Goal: Information Seeking & Learning: Learn about a topic

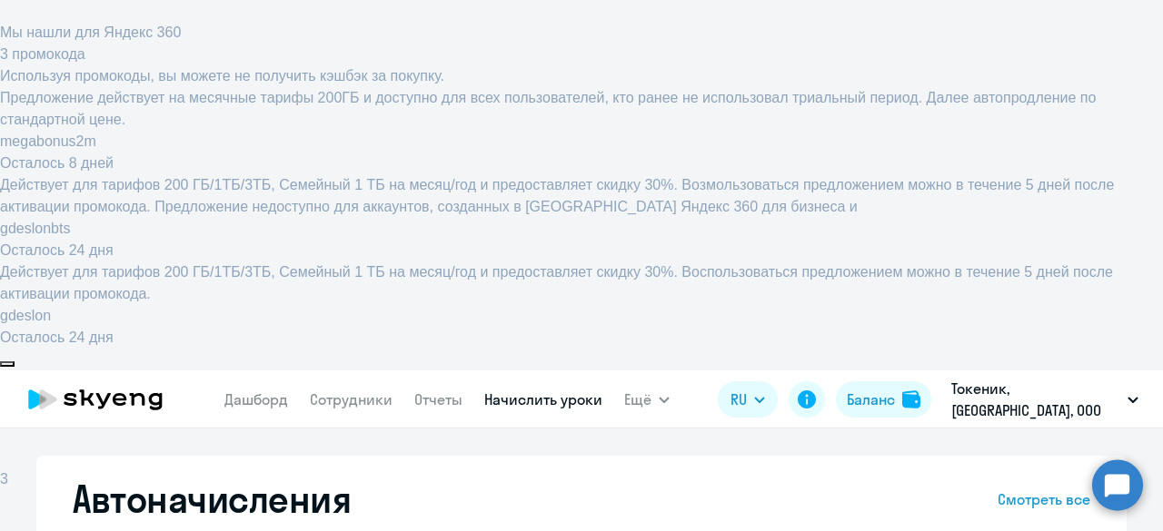
select select "10"
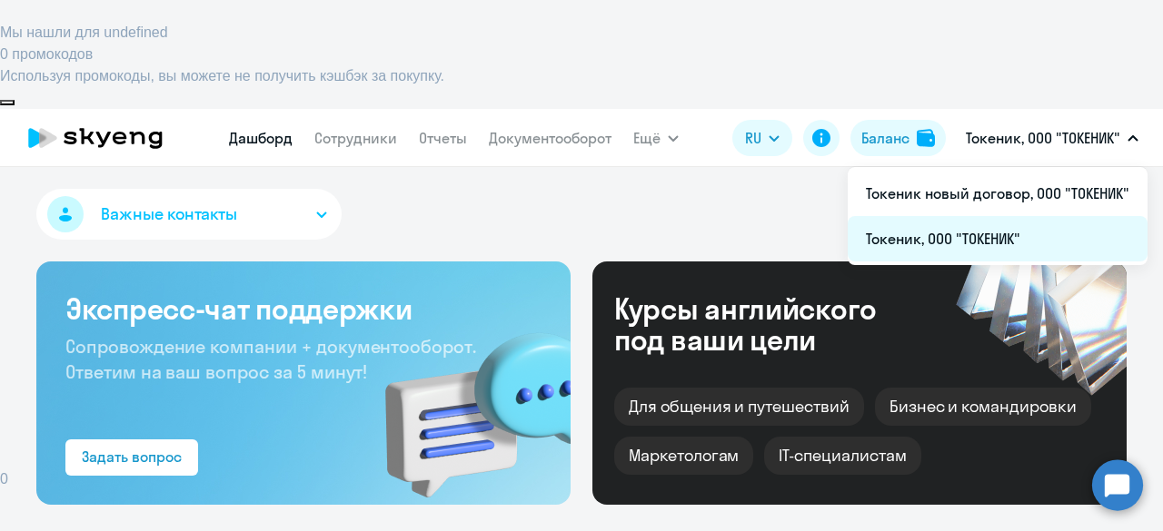
click at [970, 216] on li "Токеник, ООО "ТОКЕНИК"" at bounding box center [997, 238] width 300 height 45
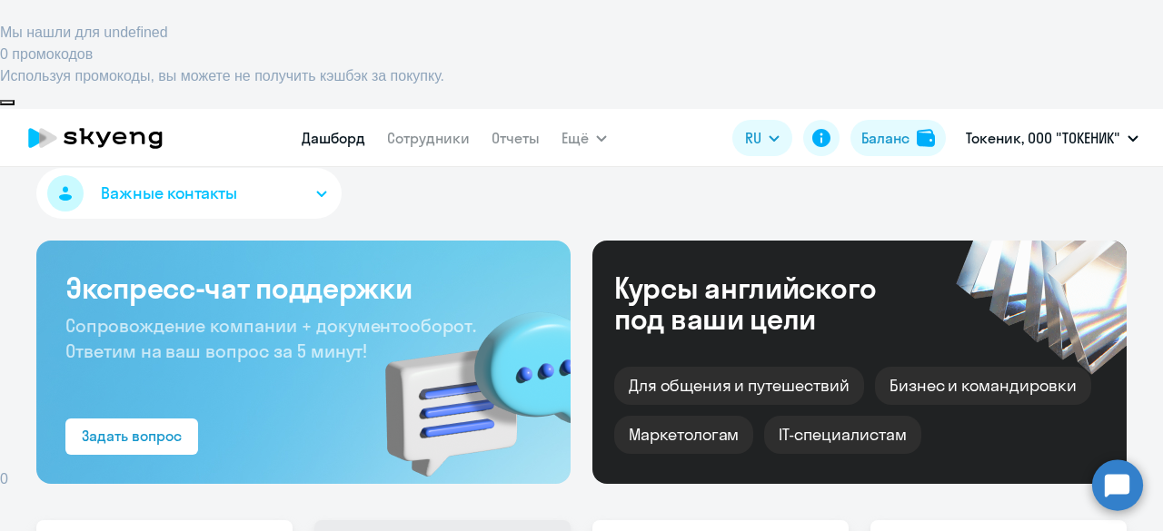
scroll to position [22, 0]
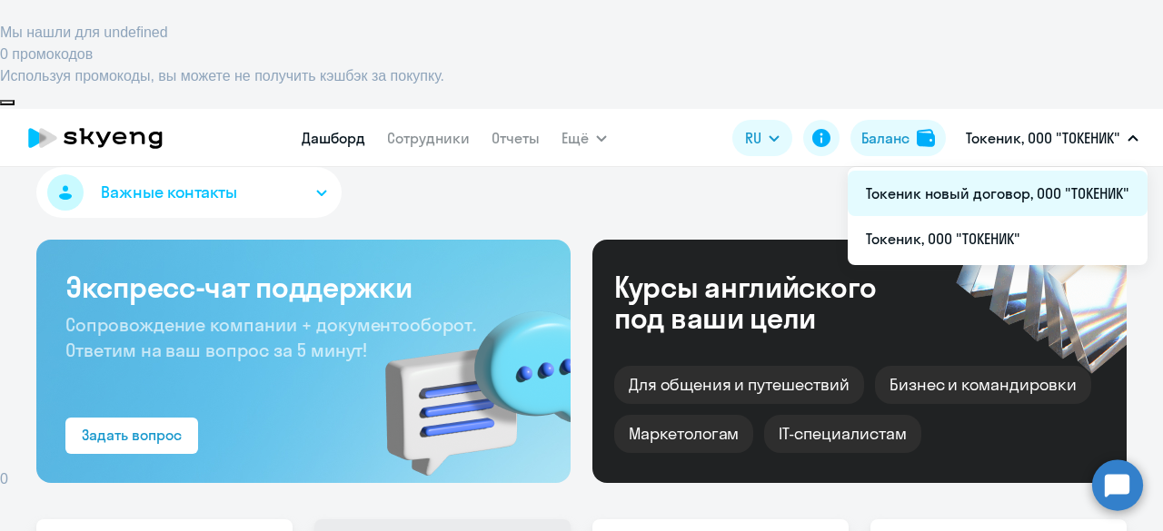
click at [1015, 171] on li "Токеник новый договор, ООО "ТОКЕНИК"" at bounding box center [997, 193] width 300 height 45
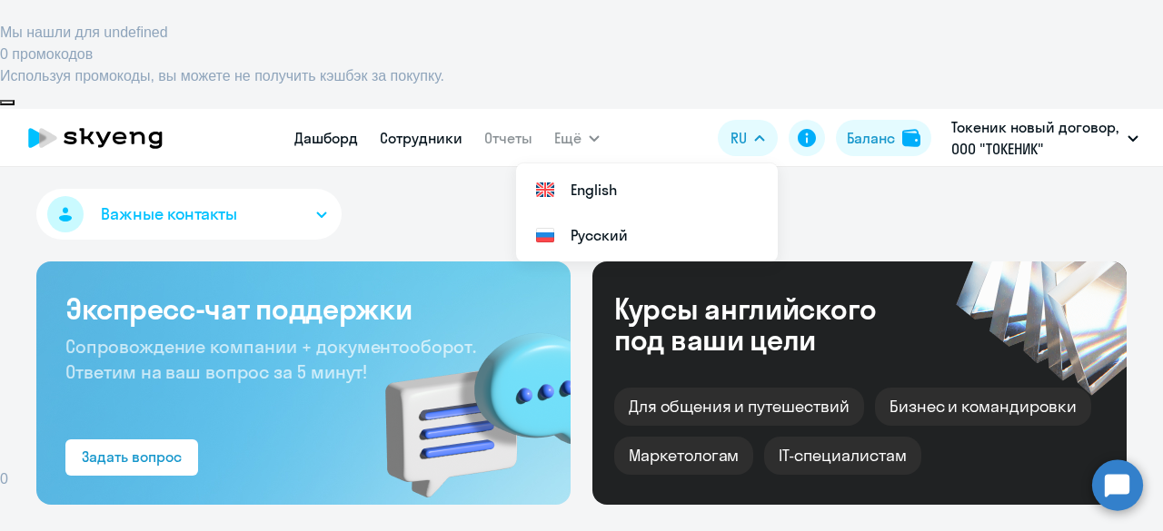
click at [423, 129] on link "Сотрудники" at bounding box center [421, 138] width 83 height 18
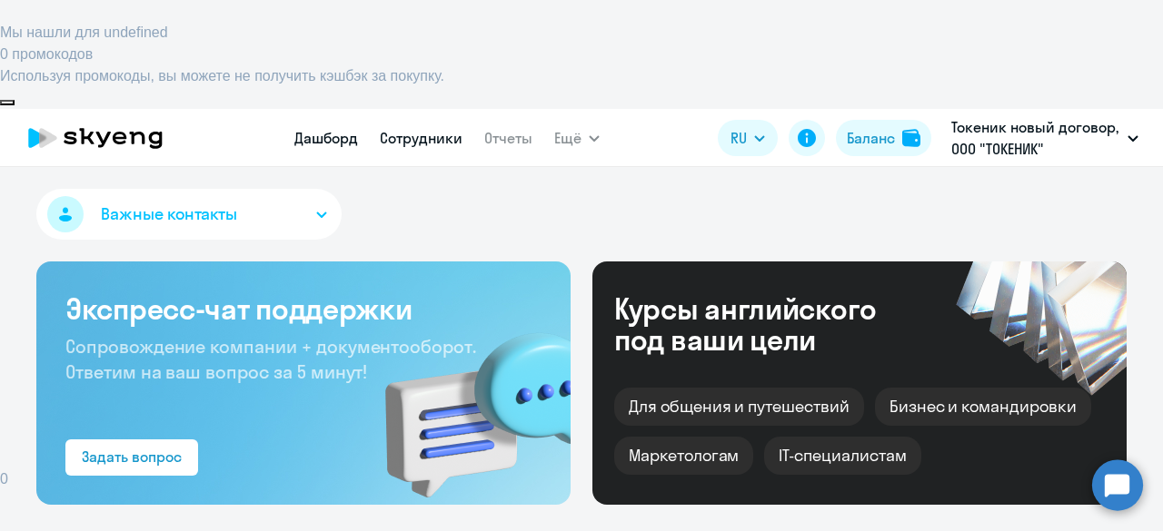
select select "30"
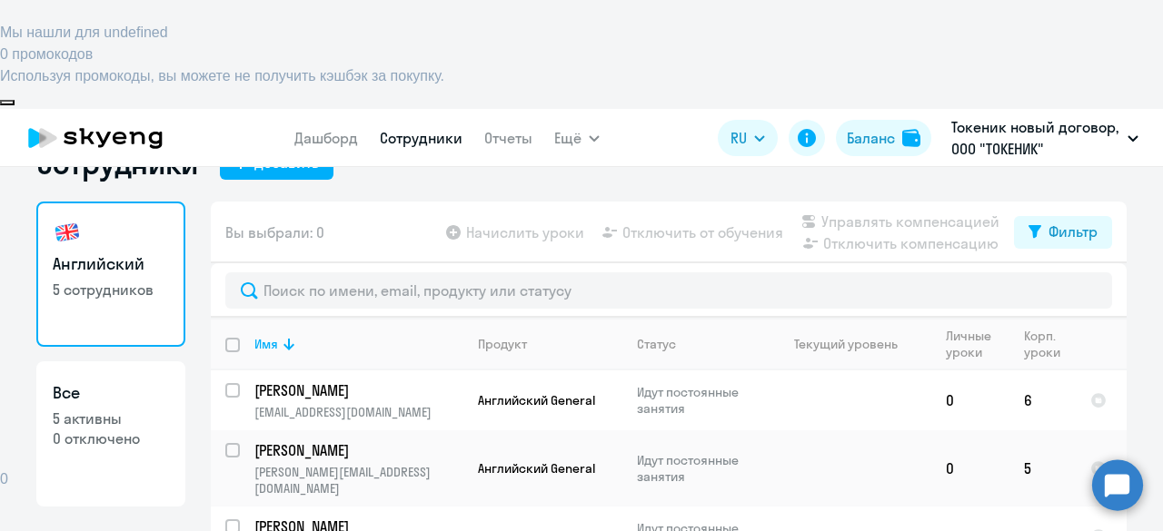
click at [292, 517] on p "[PERSON_NAME]" at bounding box center [356, 527] width 205 height 20
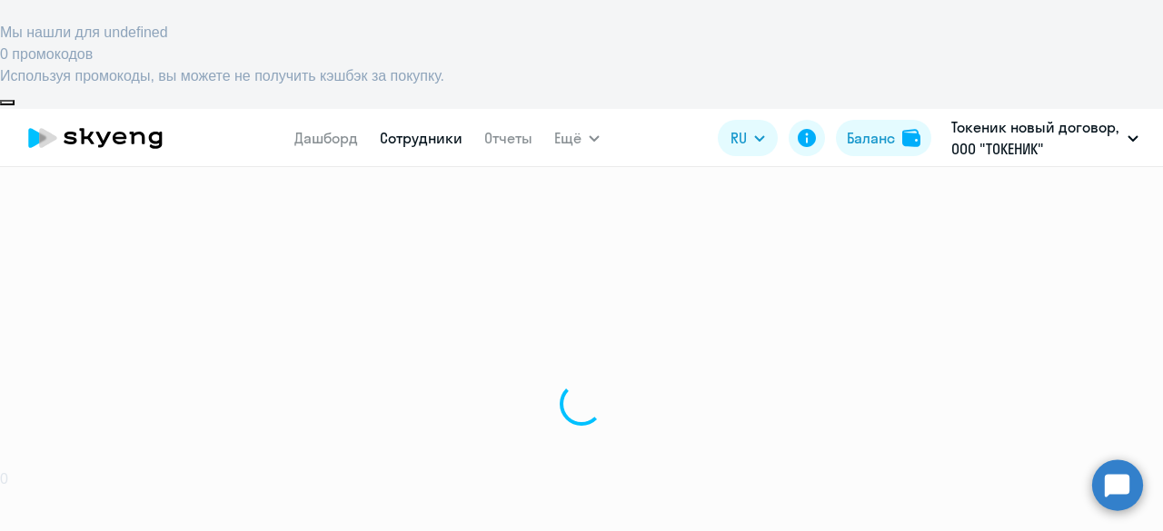
select select "english"
select select "30"
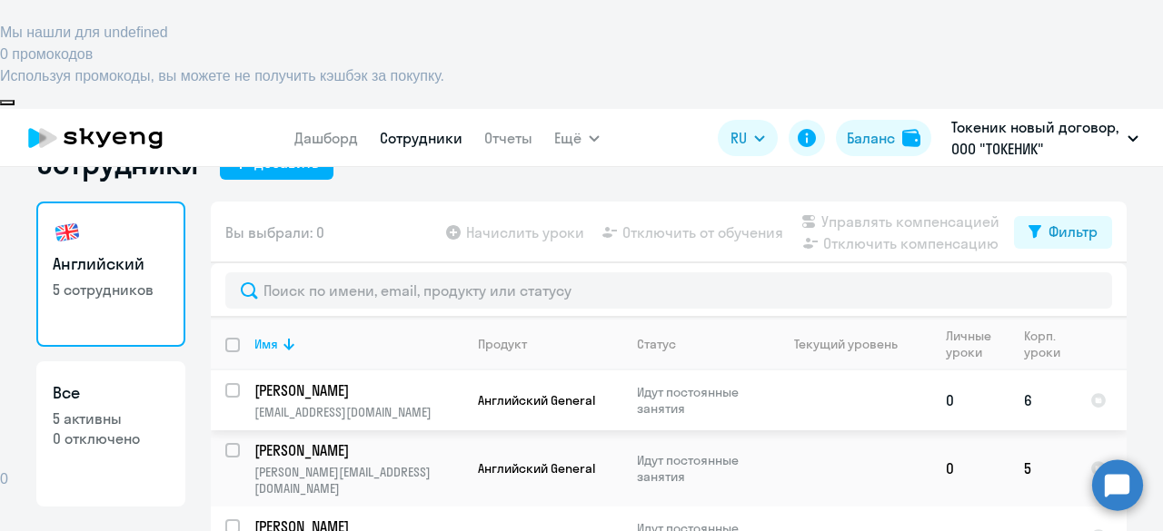
scroll to position [76, 0]
